Goal: Information Seeking & Learning: Learn about a topic

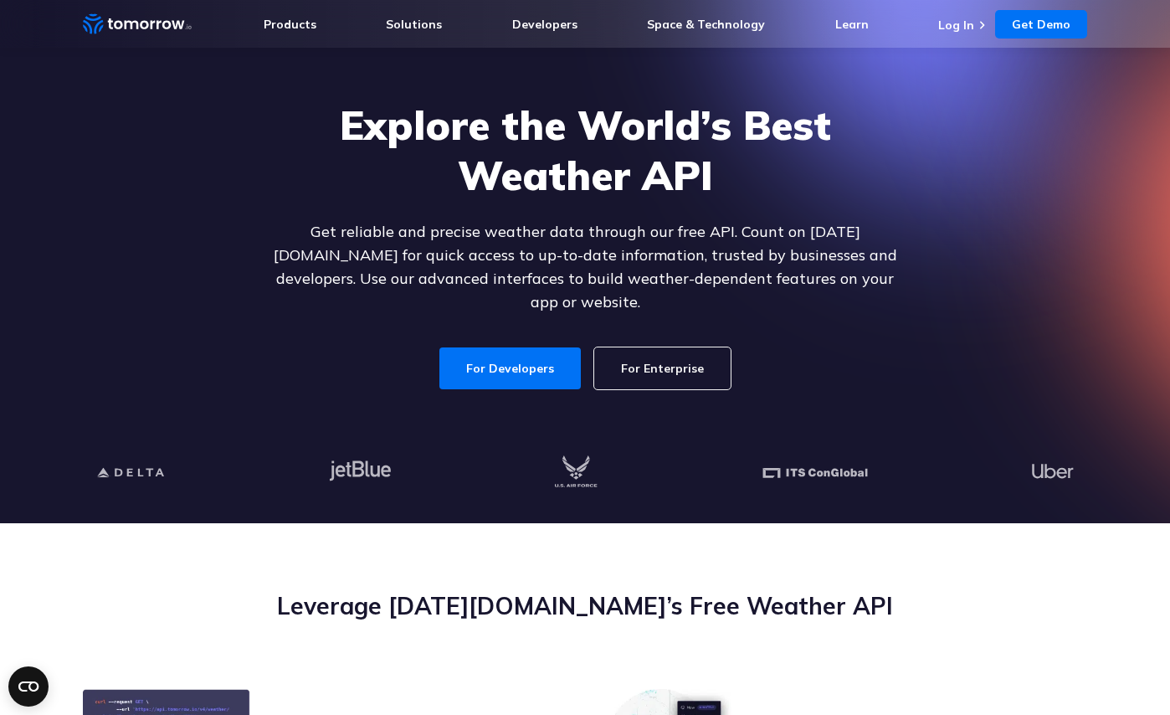
scroll to position [82, 0]
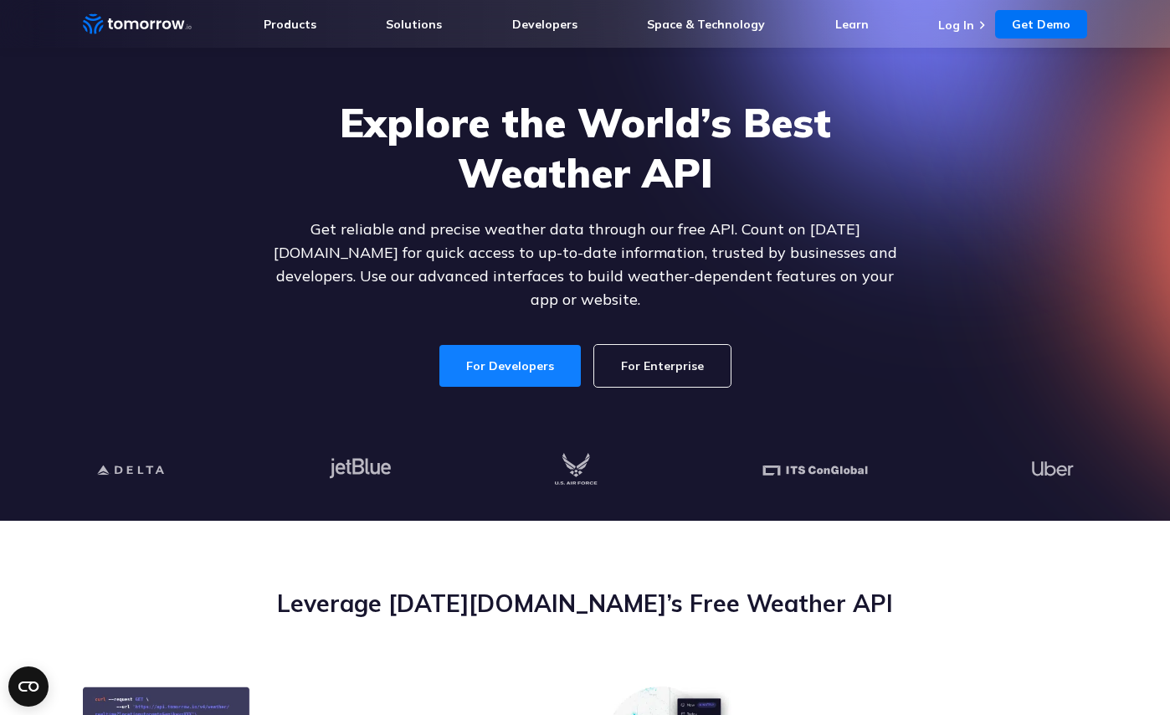
click at [536, 354] on link "For Developers" at bounding box center [509, 366] width 141 height 42
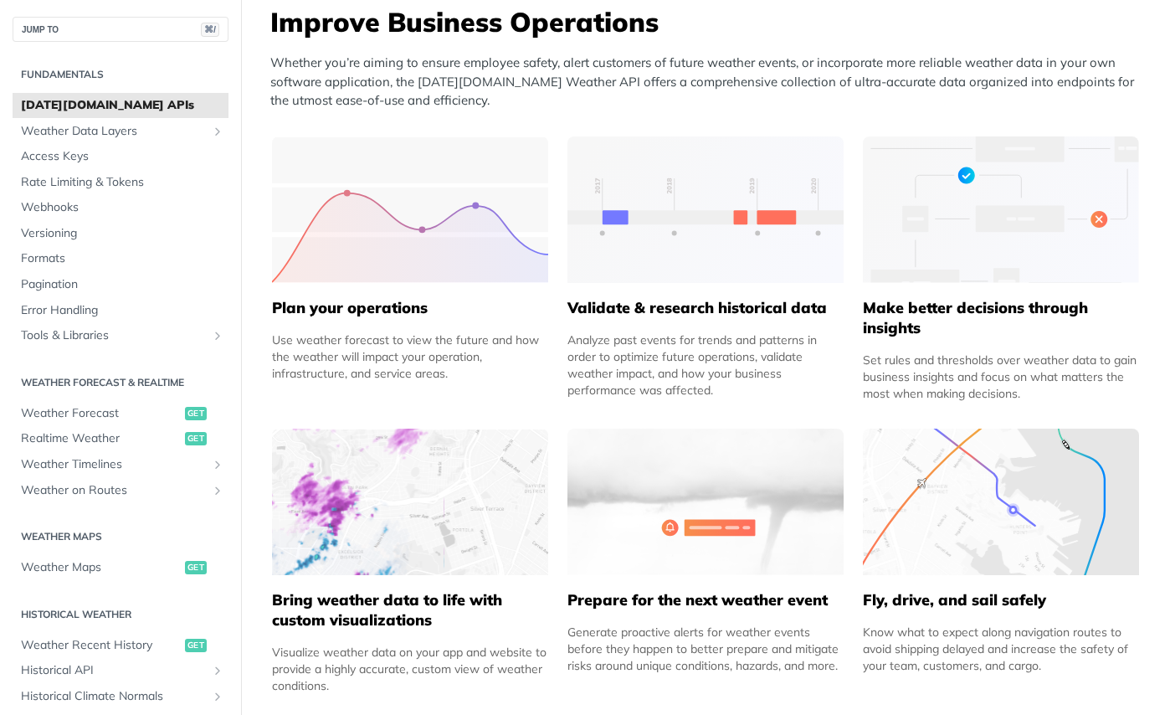
scroll to position [694, 0]
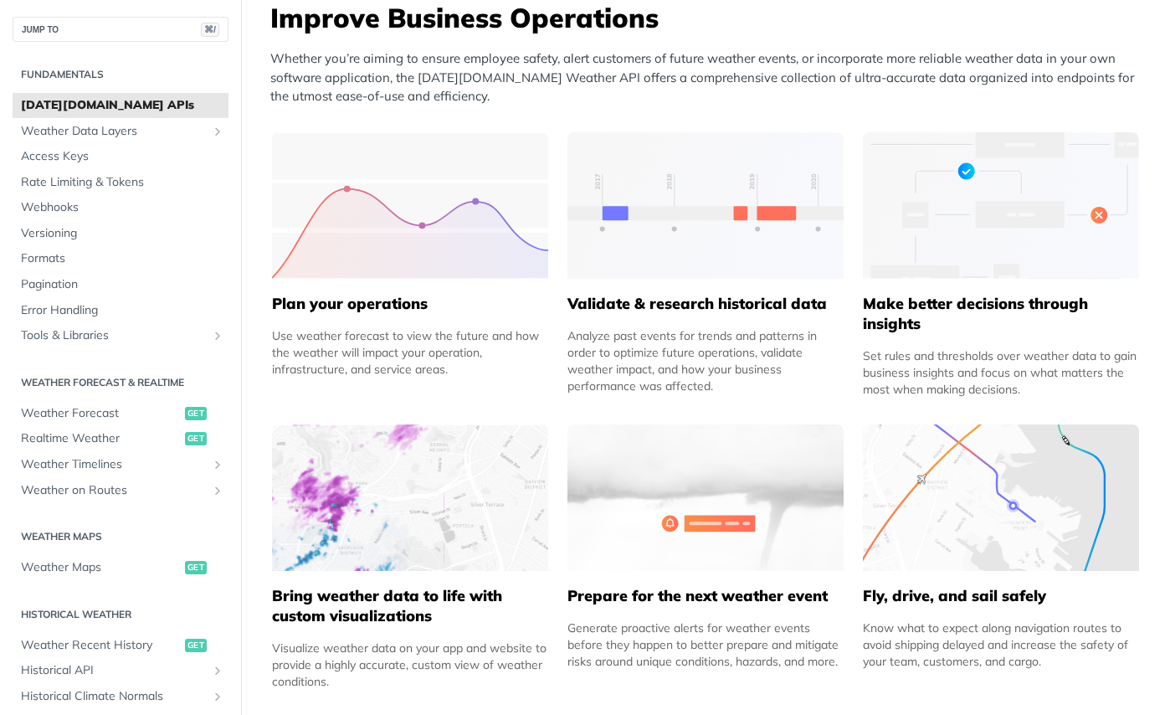
click at [425, 475] on img at bounding box center [410, 497] width 276 height 146
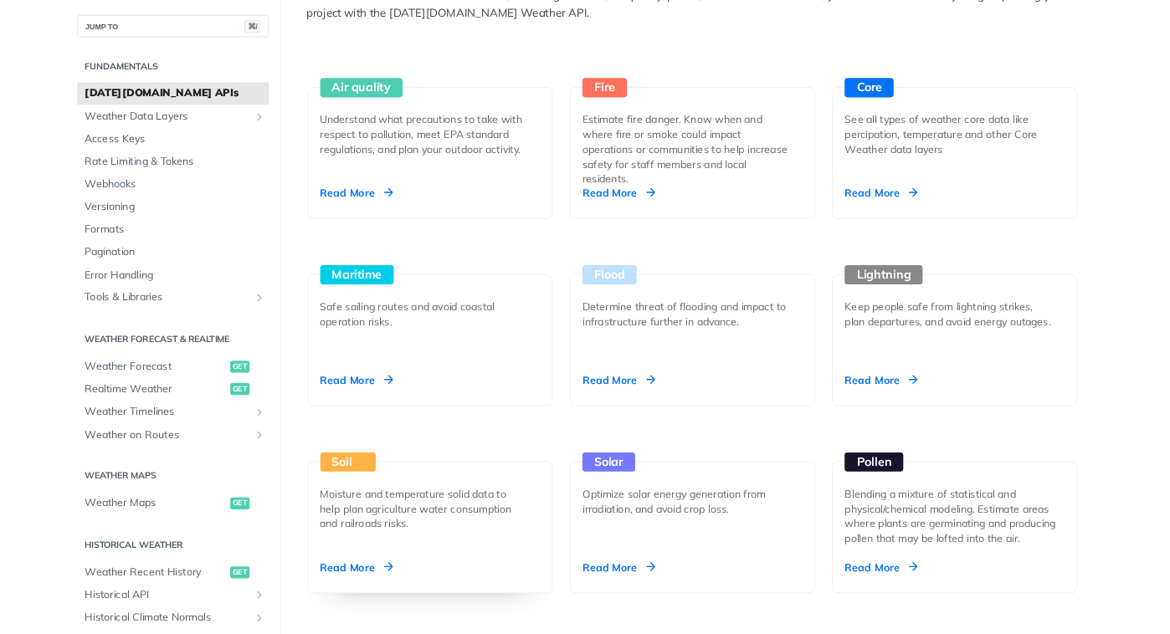
scroll to position [1566, 0]
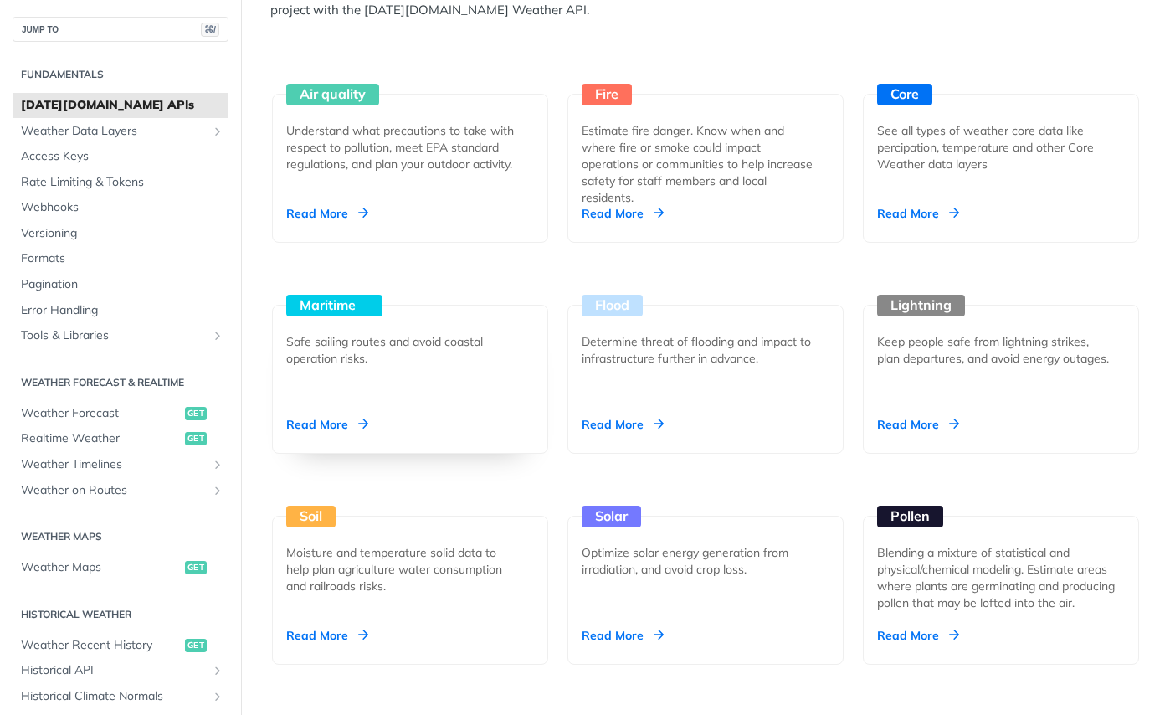
click at [316, 425] on div "Read More" at bounding box center [327, 424] width 82 height 17
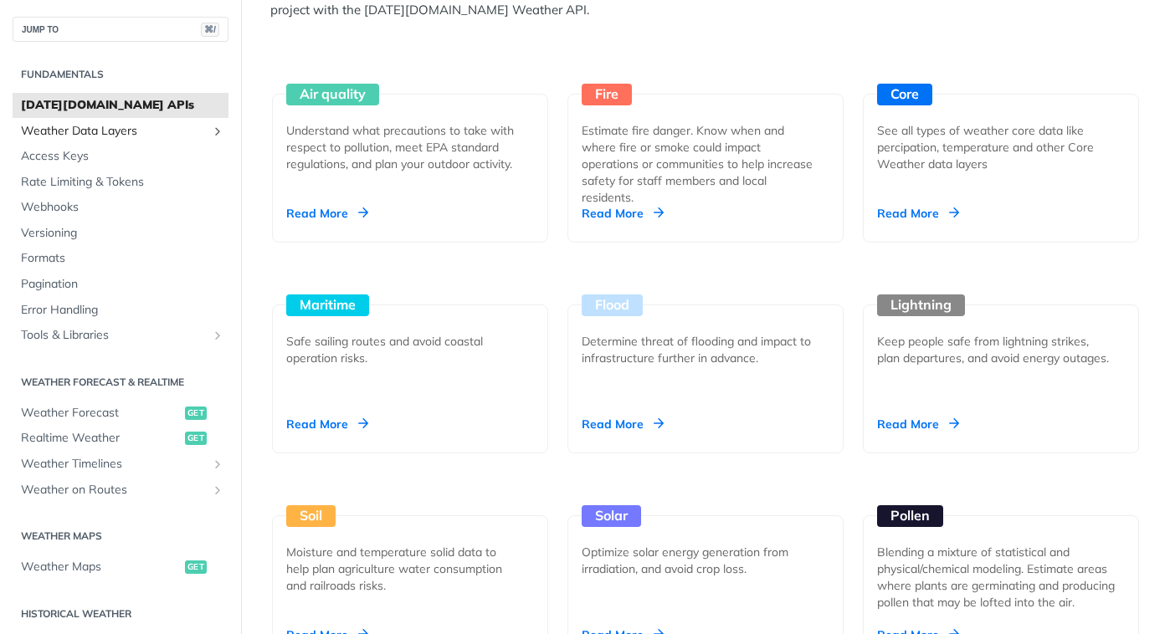
click at [98, 135] on span "Weather Data Layers" at bounding box center [114, 131] width 186 height 17
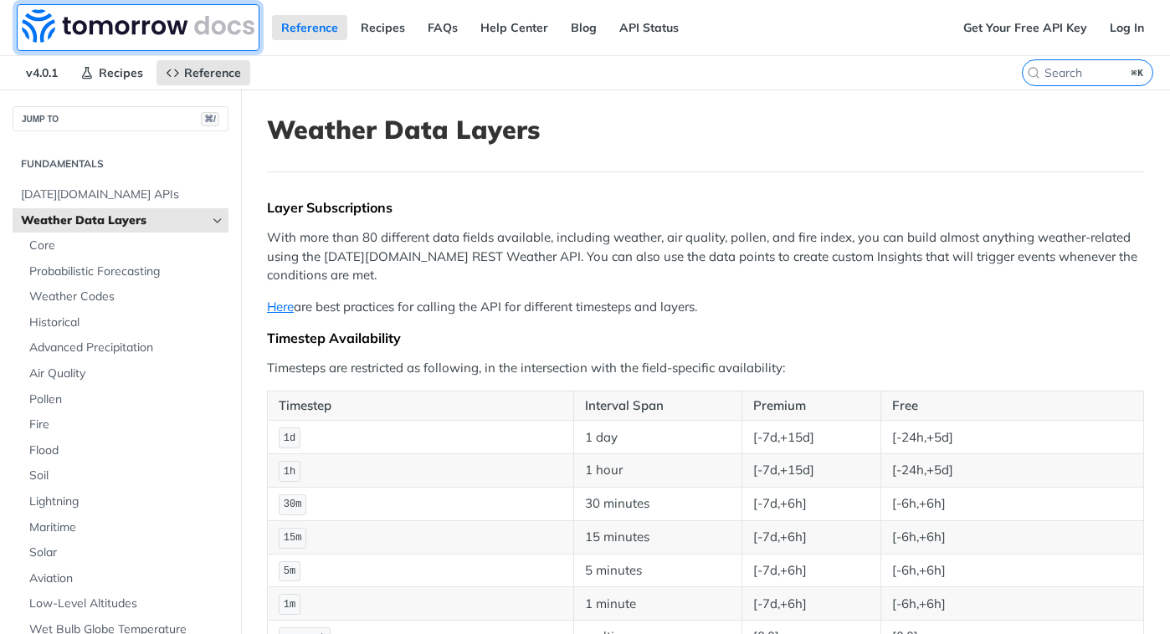
click at [130, 29] on img at bounding box center [138, 25] width 233 height 33
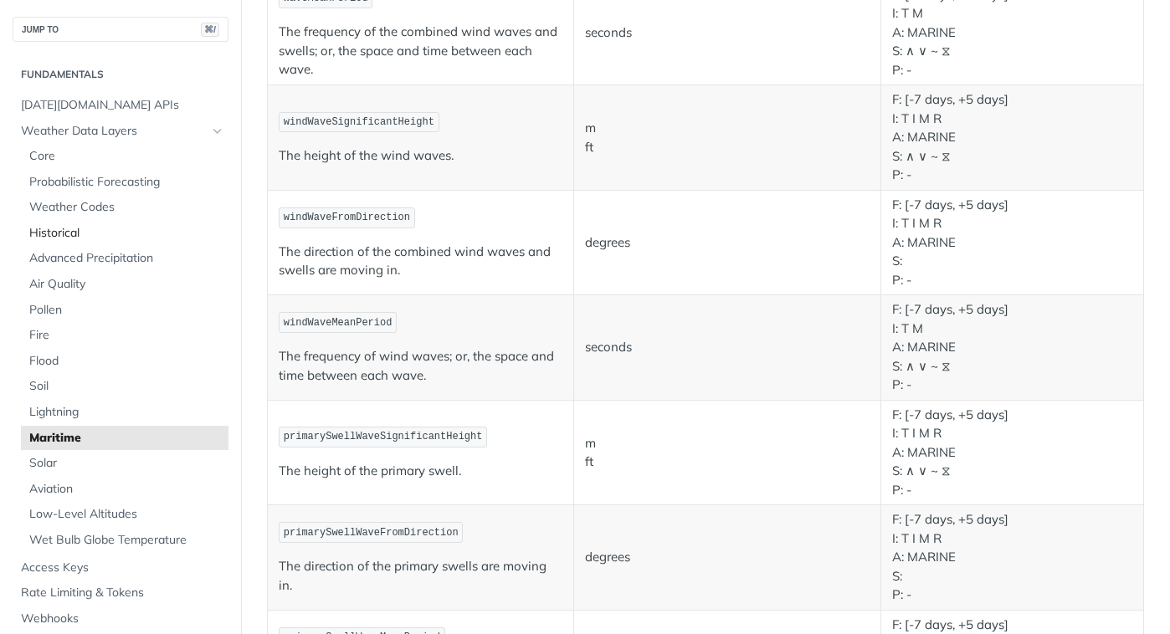
click at [71, 236] on span "Historical" at bounding box center [126, 233] width 195 height 17
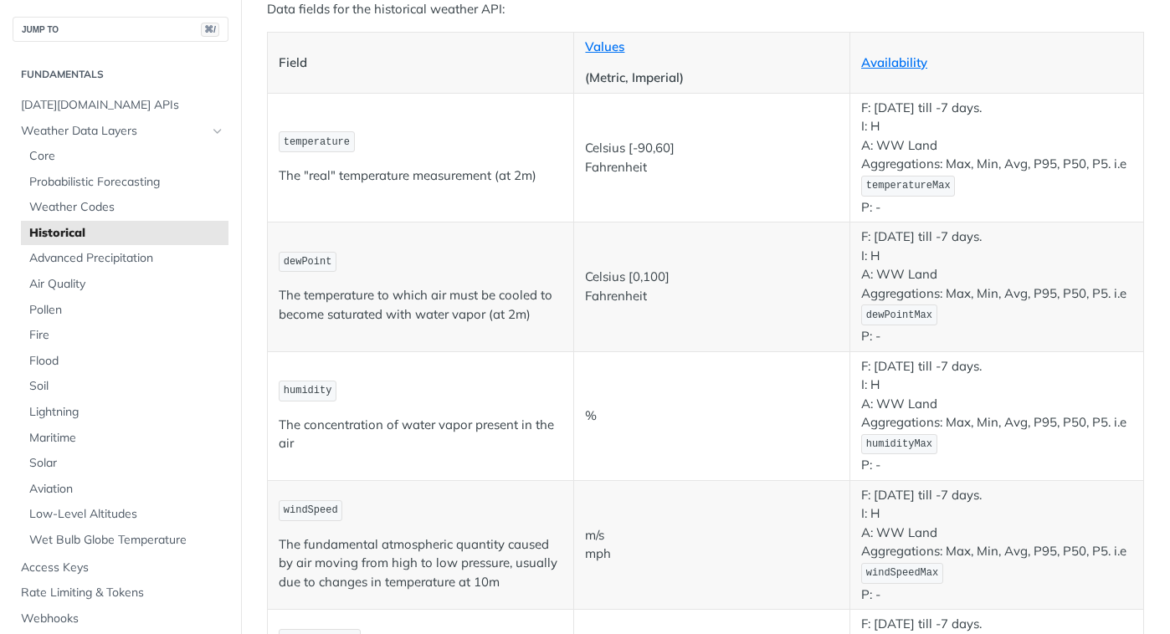
scroll to position [194, 0]
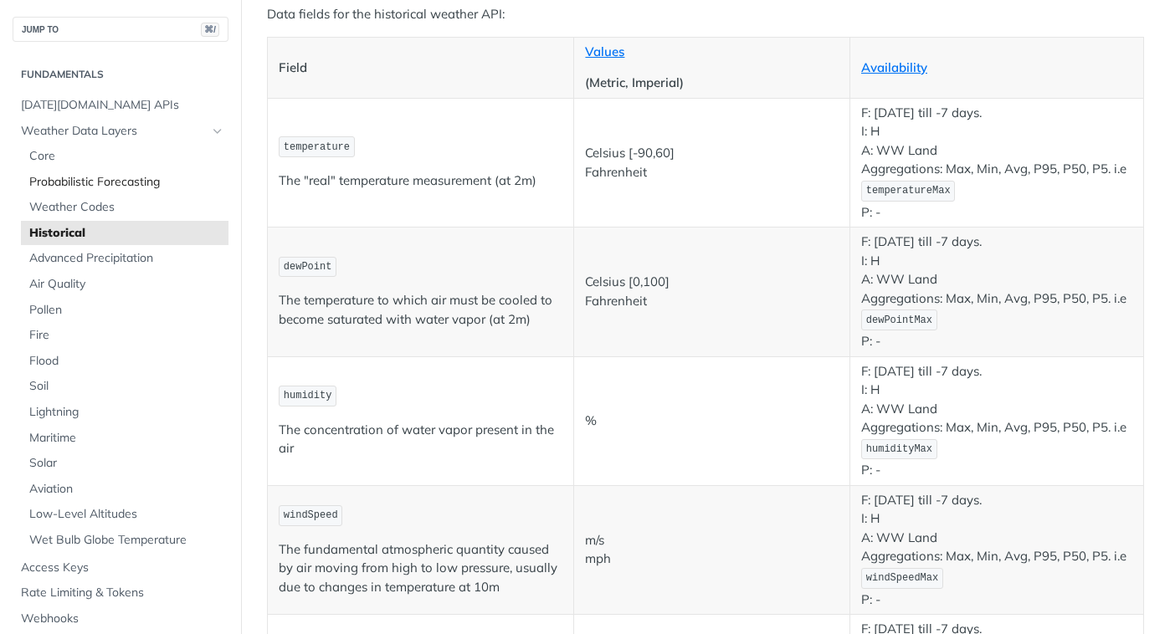
click at [71, 182] on span "Probabilistic Forecasting" at bounding box center [126, 182] width 195 height 17
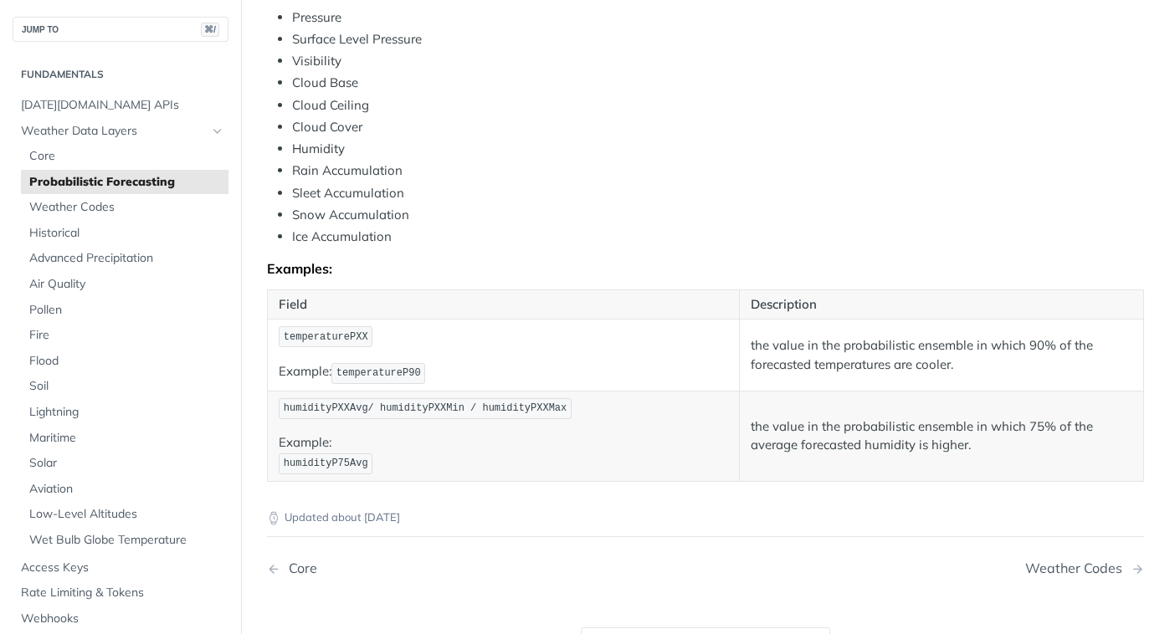
scroll to position [812, 0]
click at [80, 105] on span "Tomorrow.io APIs" at bounding box center [122, 105] width 203 height 17
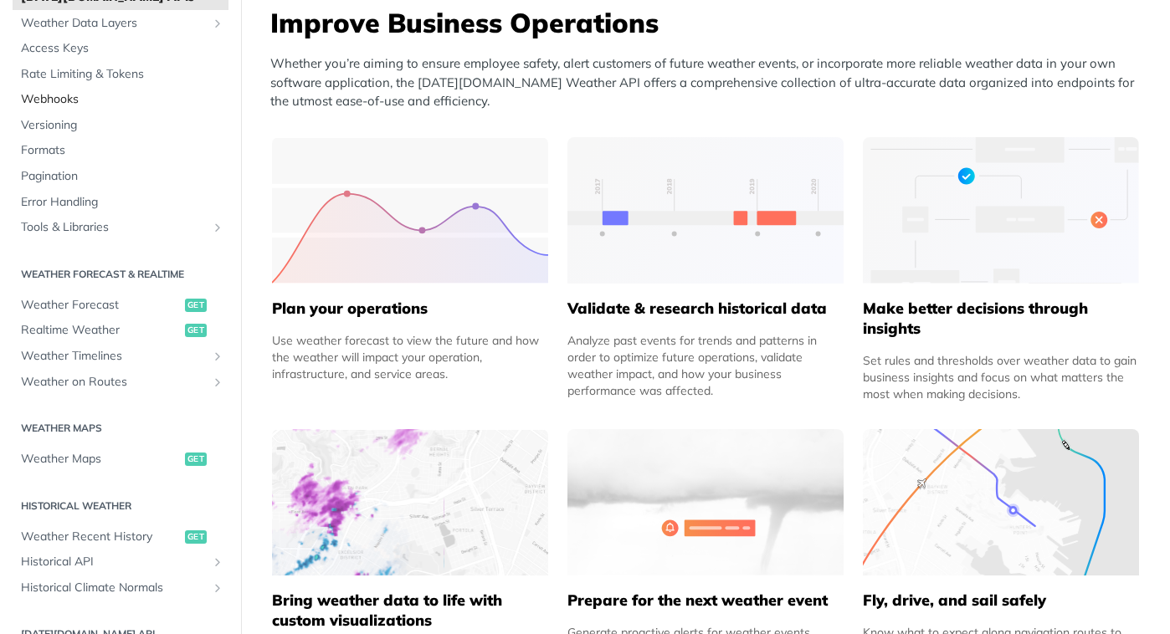
scroll to position [111, 0]
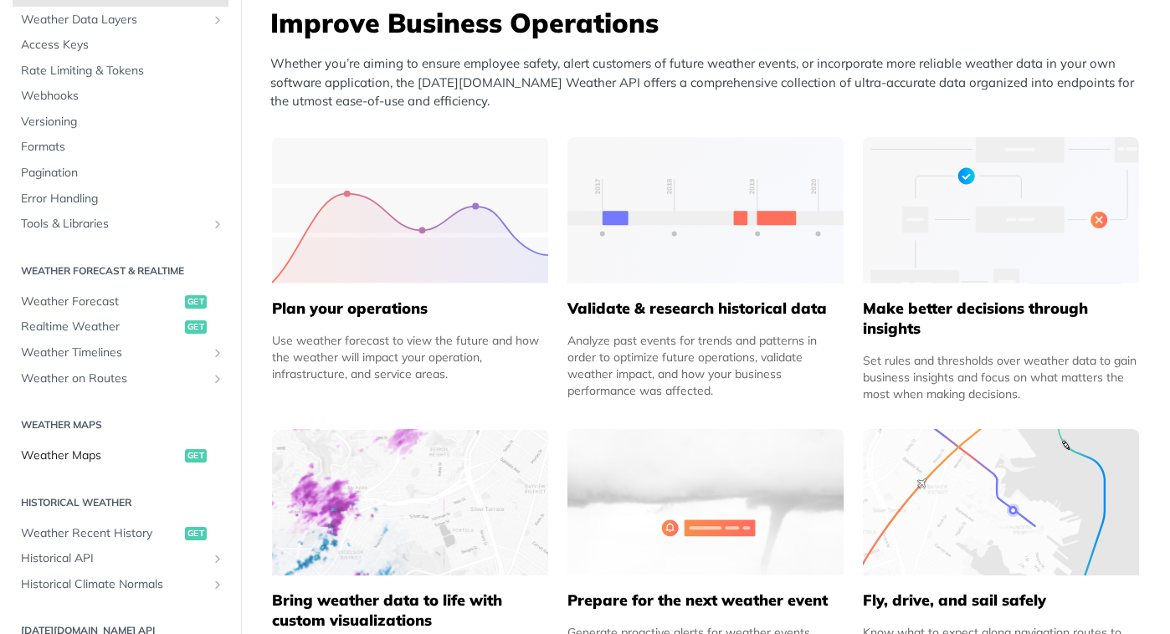
click at [69, 458] on span "Weather Maps" at bounding box center [101, 456] width 160 height 17
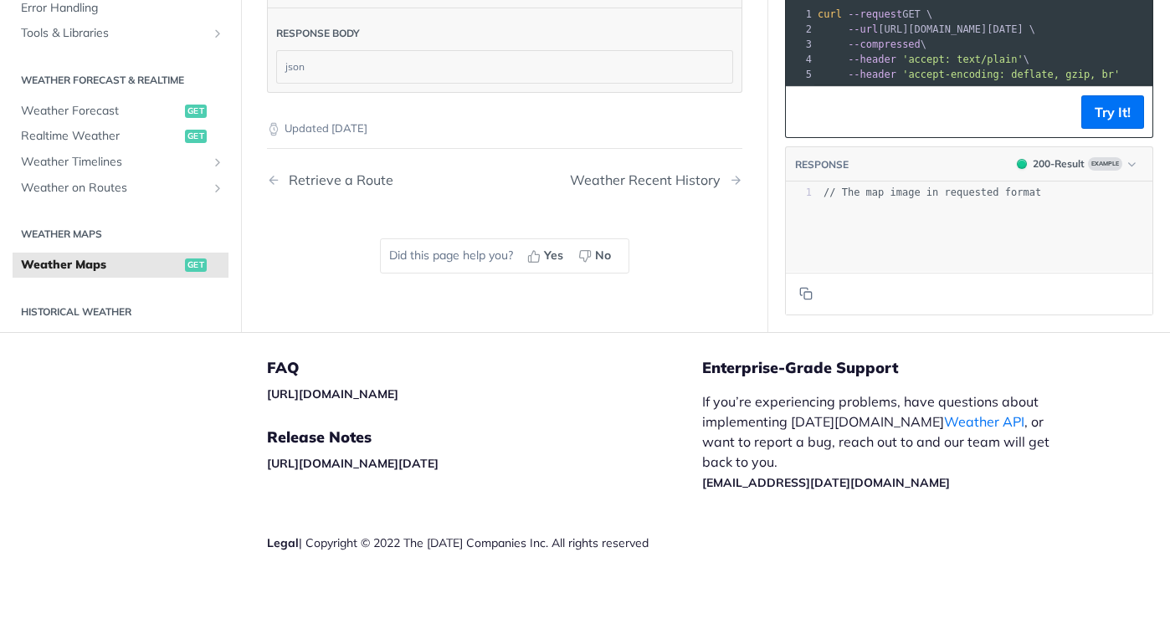
scroll to position [2621, 0]
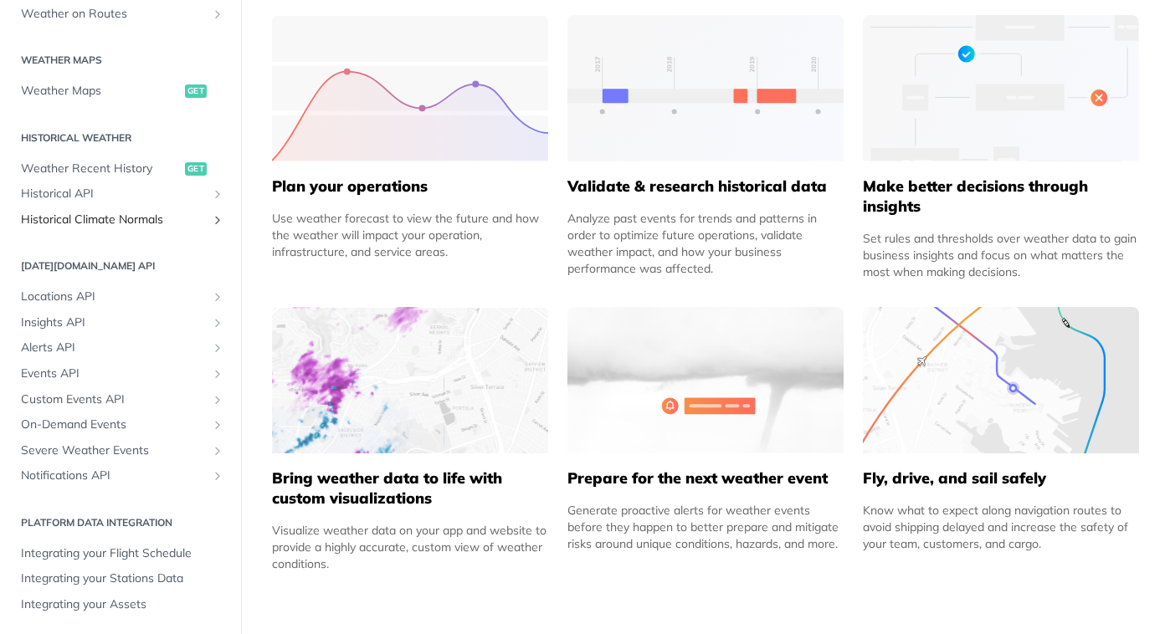
scroll to position [477, 0]
click at [55, 297] on span "Locations API" at bounding box center [114, 296] width 186 height 17
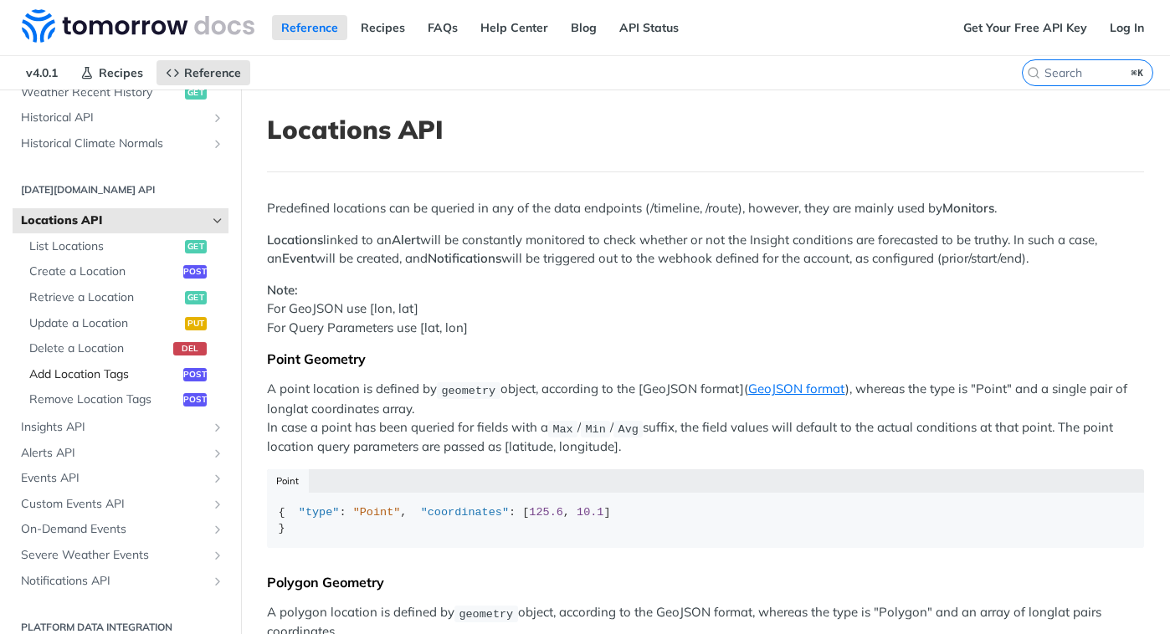
scroll to position [658, 0]
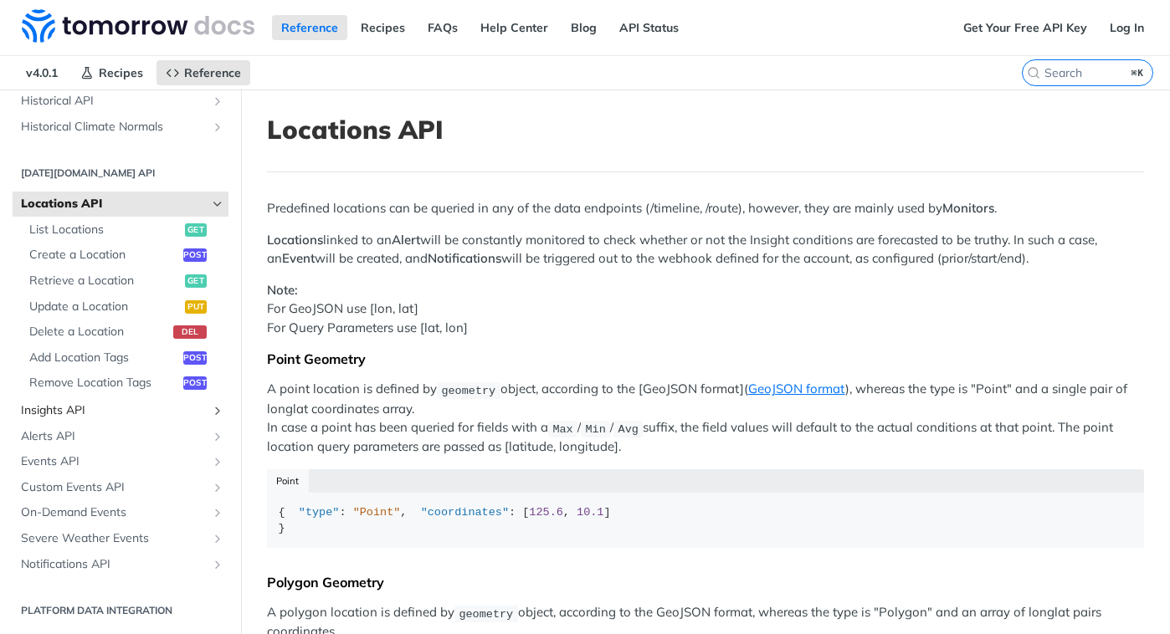
click at [78, 408] on span "Insights API" at bounding box center [114, 410] width 186 height 17
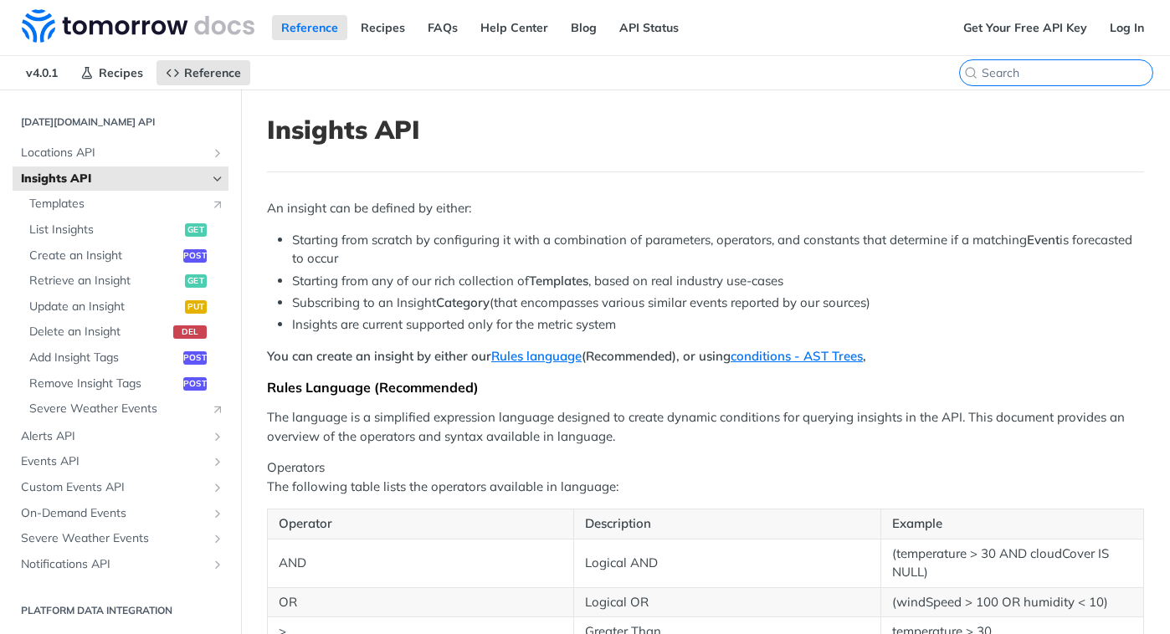
click at [1063, 70] on input "⌘K" at bounding box center [1066, 72] width 171 height 15
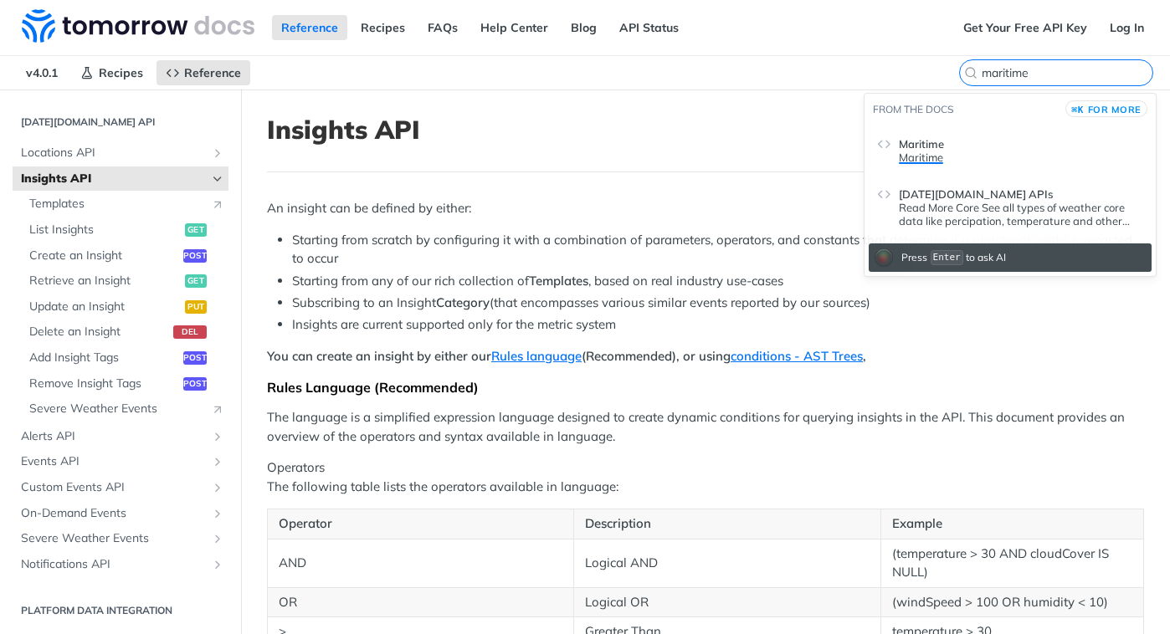
type input "maritime"
click at [916, 150] on span "Maritime" at bounding box center [921, 143] width 45 height 13
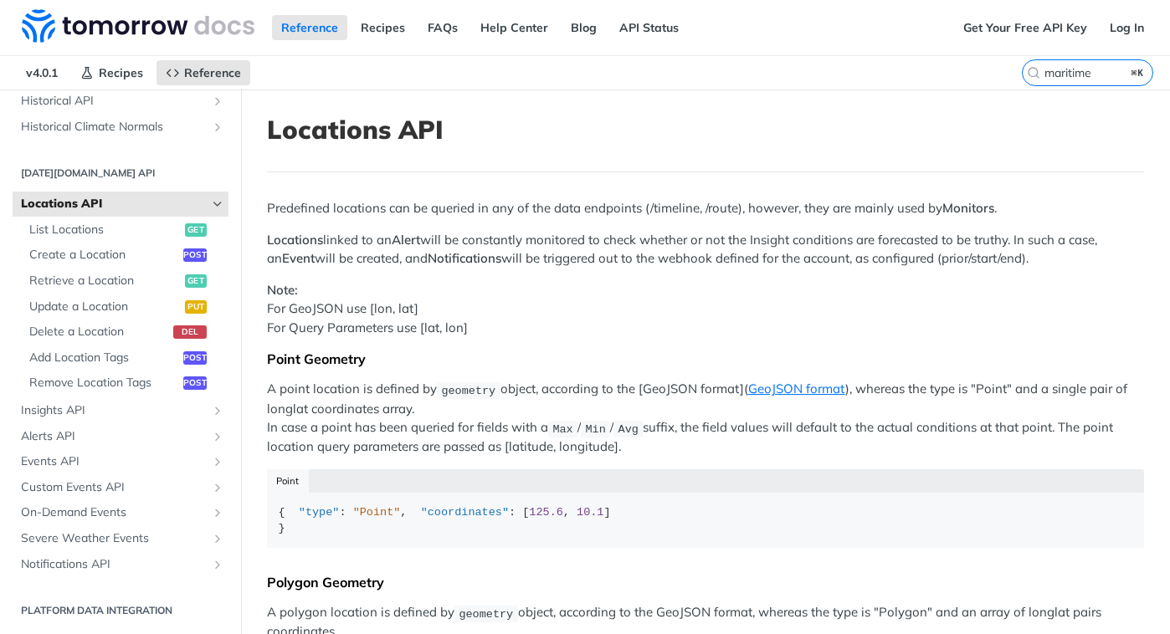
scroll to position [658, 0]
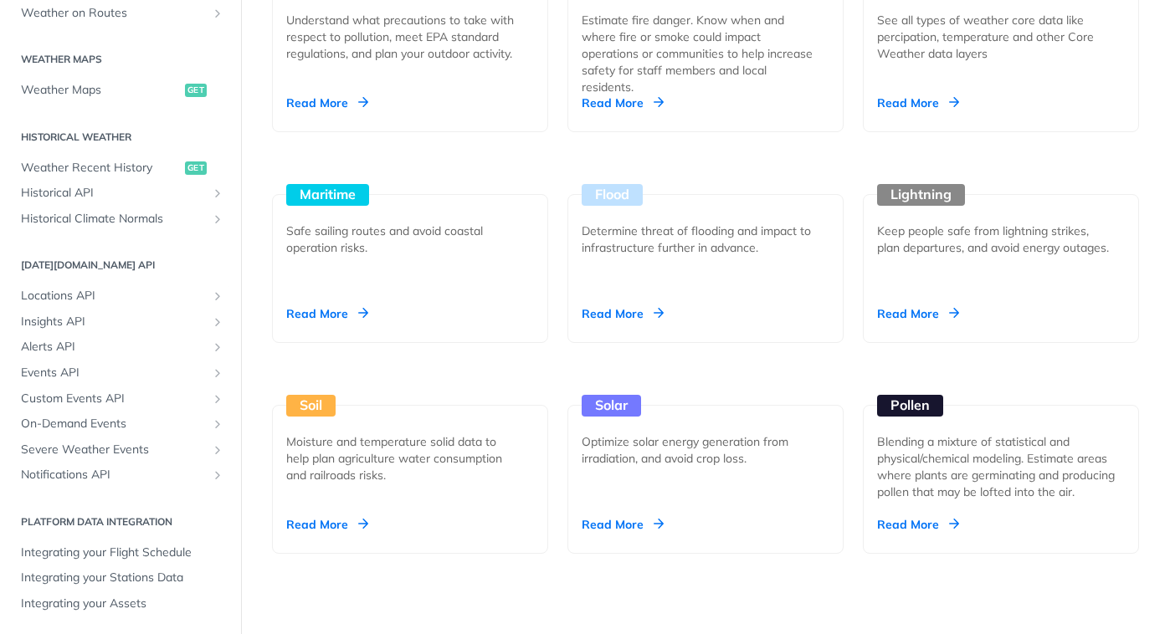
scroll to position [1704, 0]
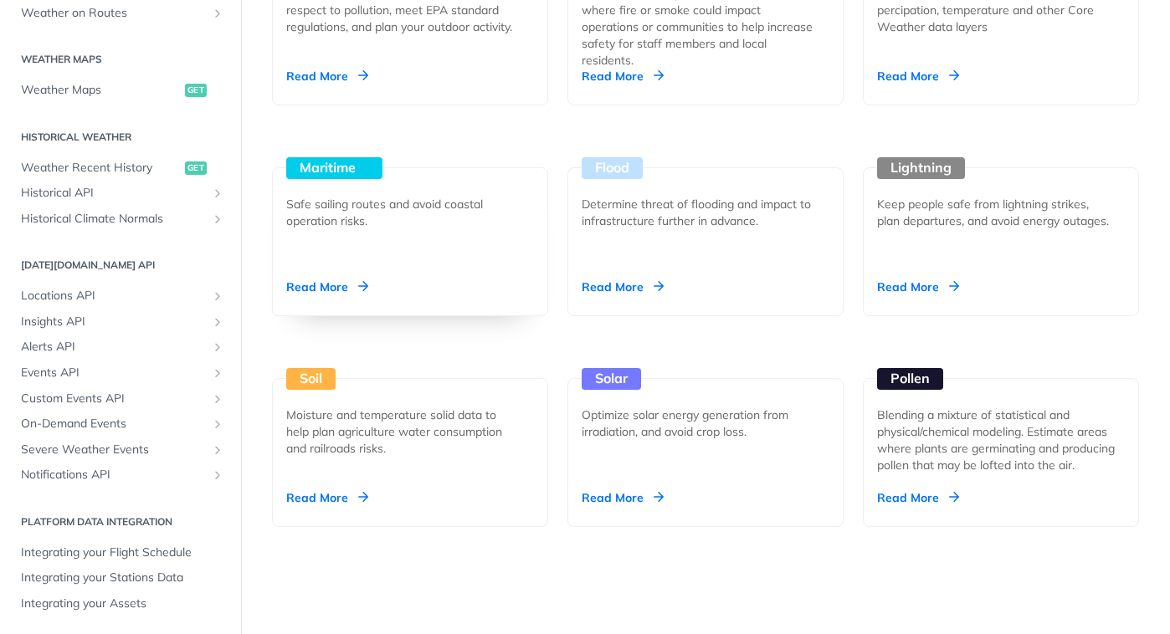
click at [315, 286] on div "Read More" at bounding box center [327, 287] width 82 height 17
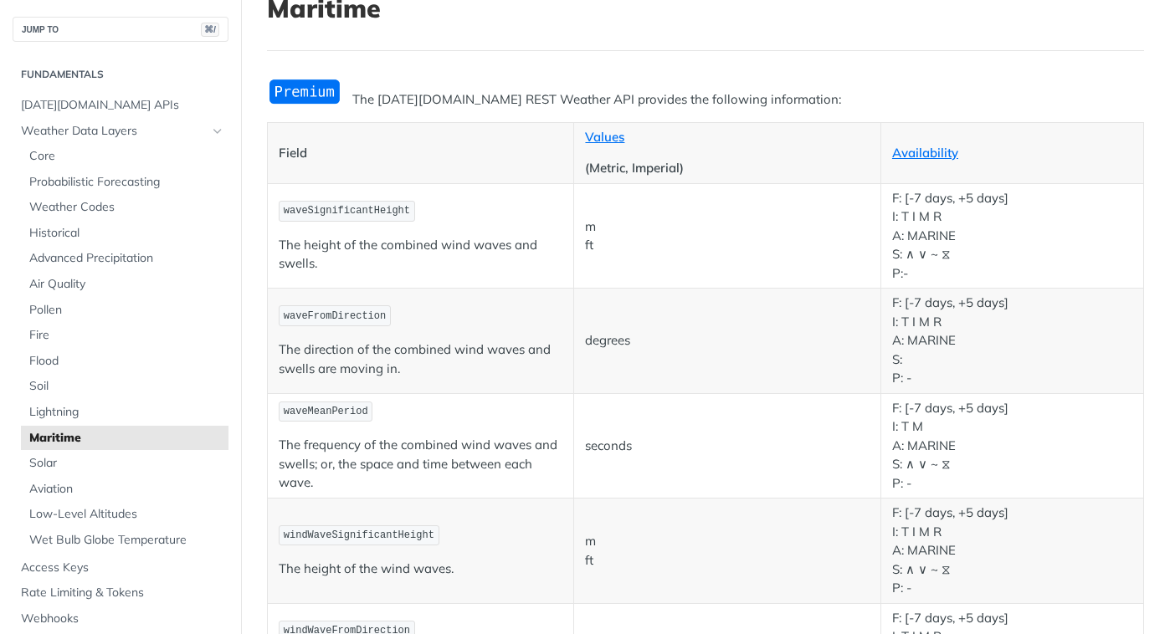
scroll to position [120, 0]
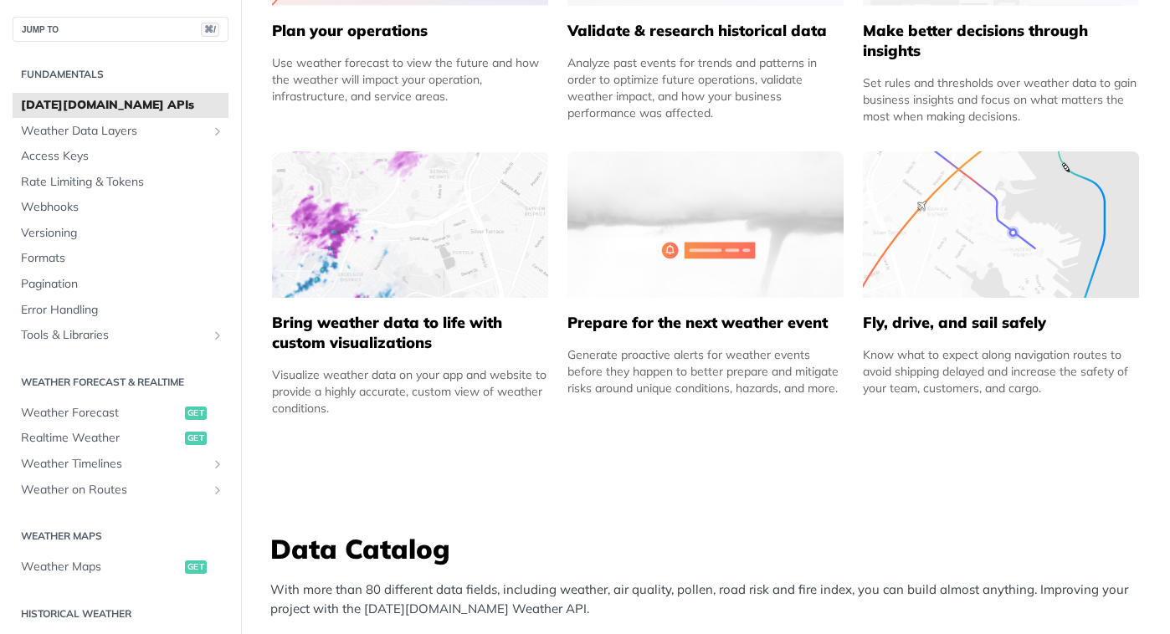
scroll to position [966, 0]
click at [343, 410] on div "Visualize weather data on your app and website to provide a highly accurate, cu…" at bounding box center [410, 392] width 276 height 50
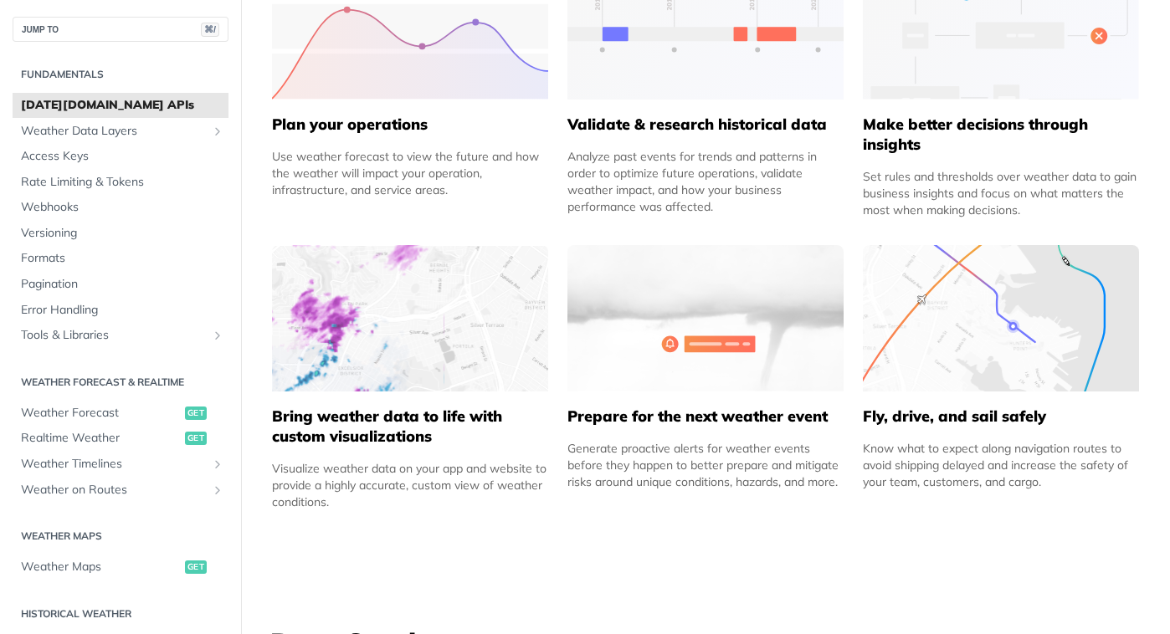
scroll to position [869, 0]
